Goal: Navigation & Orientation: Understand site structure

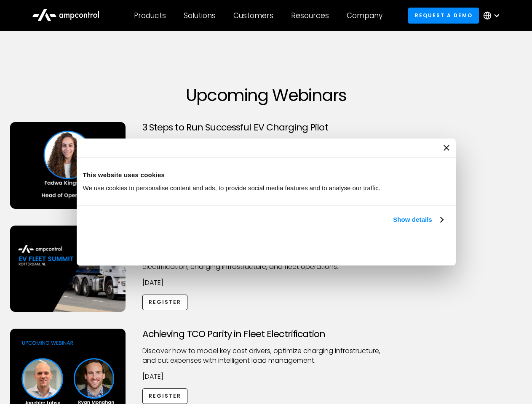
click at [393, 225] on link "Show details" at bounding box center [418, 220] width 50 height 10
click at [0, 0] on div "Necessary cookies help make a website usable by enabling basic functions like p…" at bounding box center [0, 0] width 0 height 0
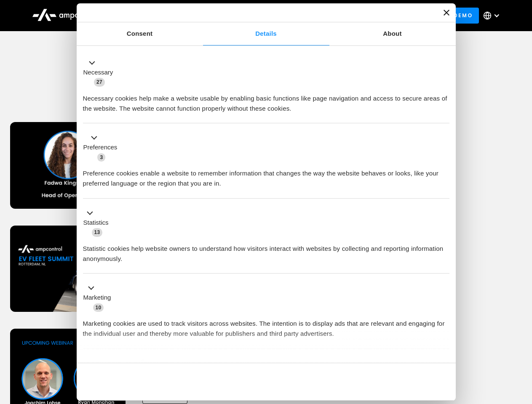
click at [523, 340] on div "Achieving TCO Parity in Fleet Electrification Discover how to model key cost dr…" at bounding box center [266, 395] width 529 height 132
click at [259, 16] on div "Customers" at bounding box center [253, 15] width 40 height 9
click at [150, 16] on div "Products" at bounding box center [150, 15] width 32 height 9
click at [200, 16] on div "Solutions" at bounding box center [200, 15] width 32 height 9
click at [255, 16] on div "Customers" at bounding box center [253, 15] width 40 height 9
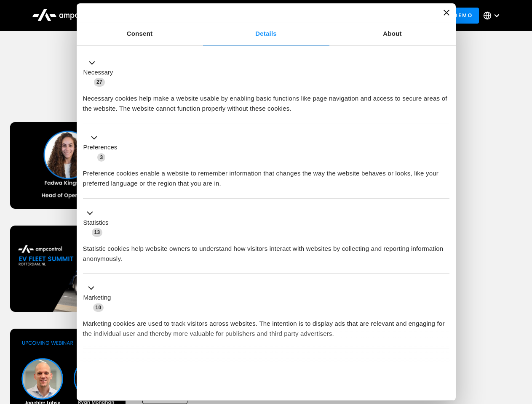
click at [312, 16] on div "Resources" at bounding box center [310, 15] width 38 height 9
click at [367, 16] on div "Company" at bounding box center [365, 15] width 36 height 9
click at [494, 16] on div at bounding box center [496, 15] width 7 height 7
